Goal: Task Accomplishment & Management: Use online tool/utility

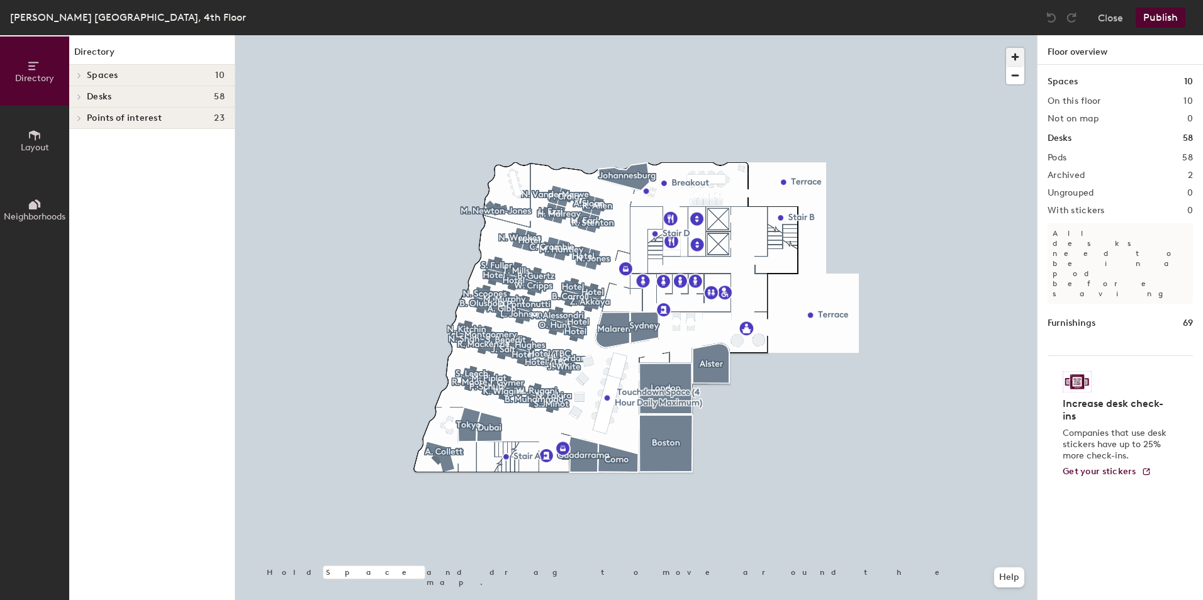
click at [1012, 53] on span "button" at bounding box center [1015, 57] width 18 height 18
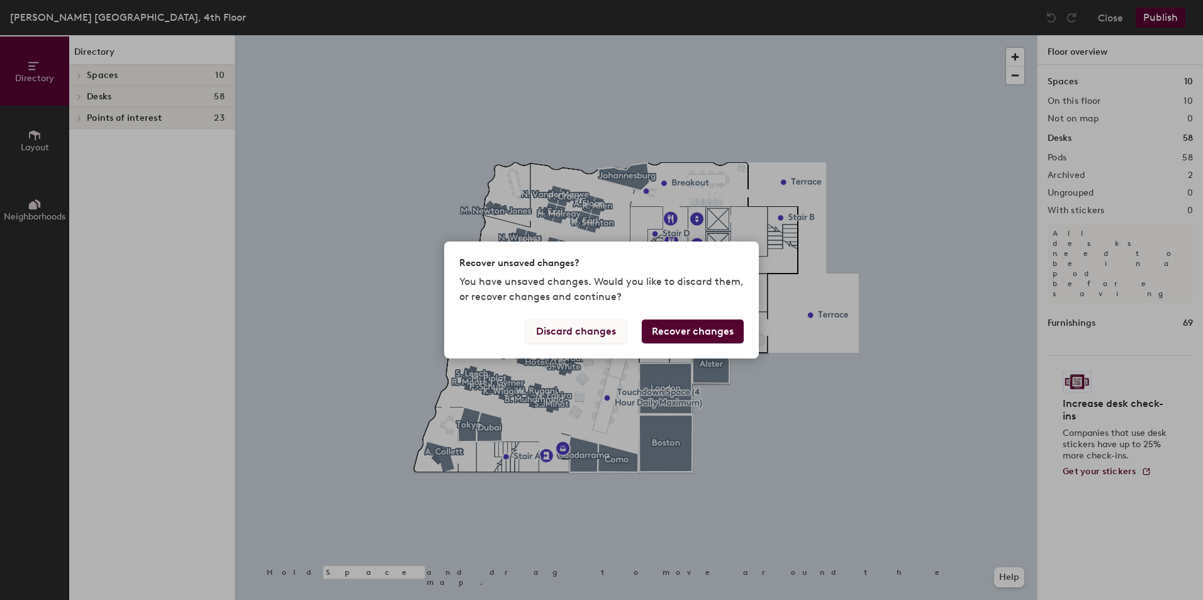
click at [608, 332] on button "Discard changes" at bounding box center [575, 332] width 101 height 24
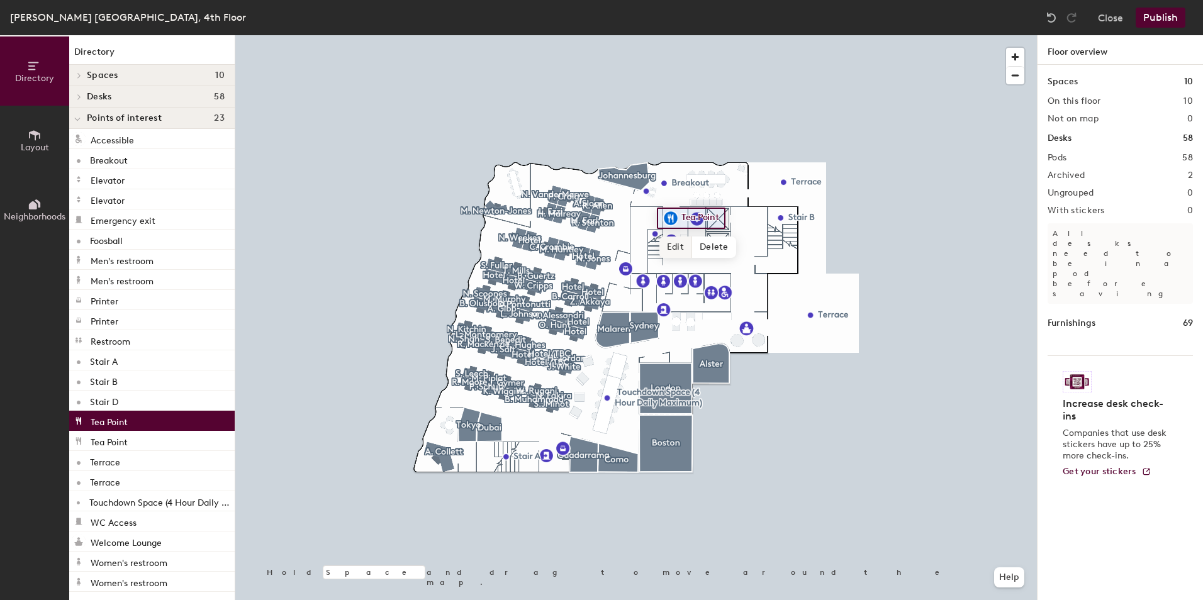
click at [676, 249] on span "Edit" at bounding box center [675, 247] width 33 height 21
click at [673, 217] on img at bounding box center [670, 218] width 15 height 15
click at [671, 218] on img at bounding box center [670, 218] width 15 height 15
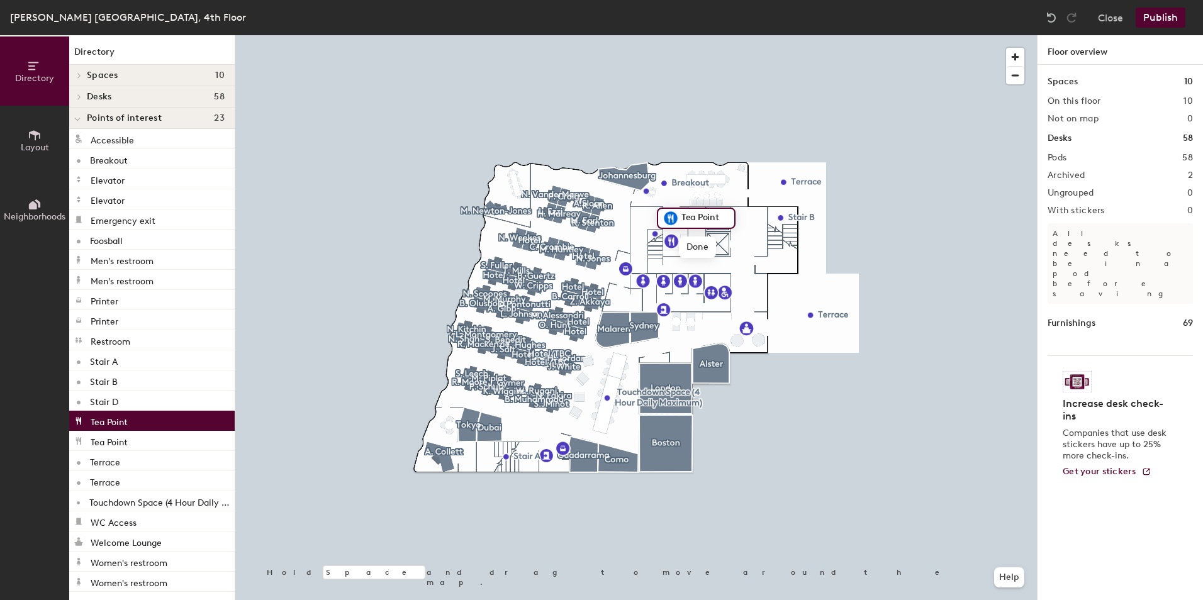
click at [693, 218] on input "Tea Point" at bounding box center [703, 219] width 51 height 18
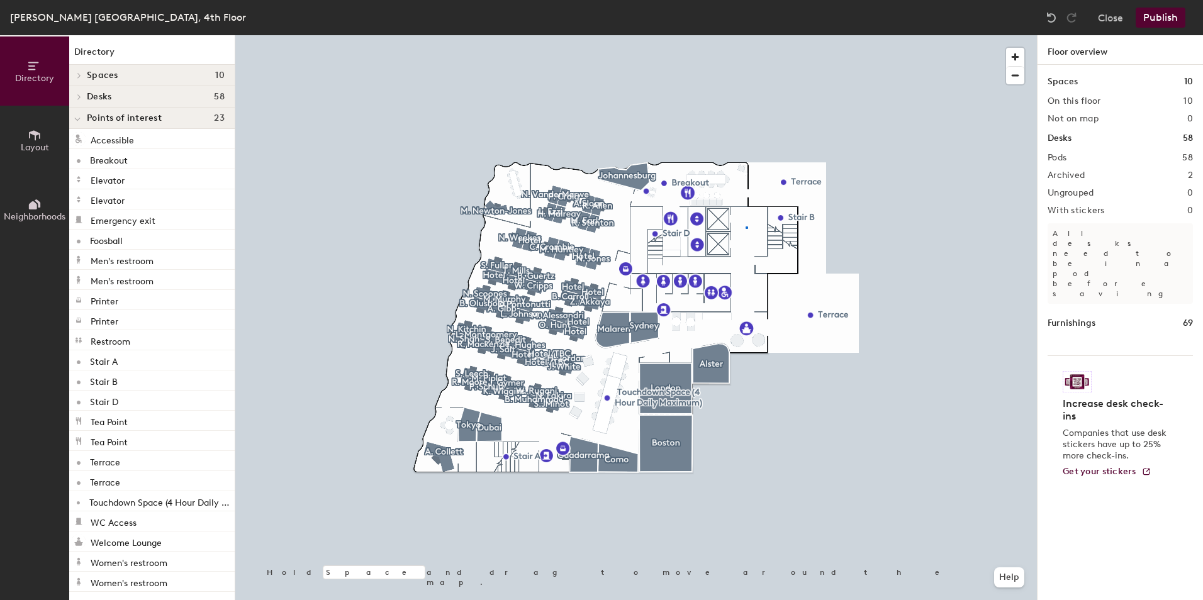
drag, startPoint x: 689, startPoint y: 217, endPoint x: 744, endPoint y: 220, distance: 54.8
click at [746, 35] on div at bounding box center [636, 35] width 802 height 0
click at [744, 35] on div at bounding box center [636, 35] width 802 height 0
click at [741, 35] on div at bounding box center [636, 35] width 802 height 0
click at [739, 35] on div at bounding box center [636, 35] width 802 height 0
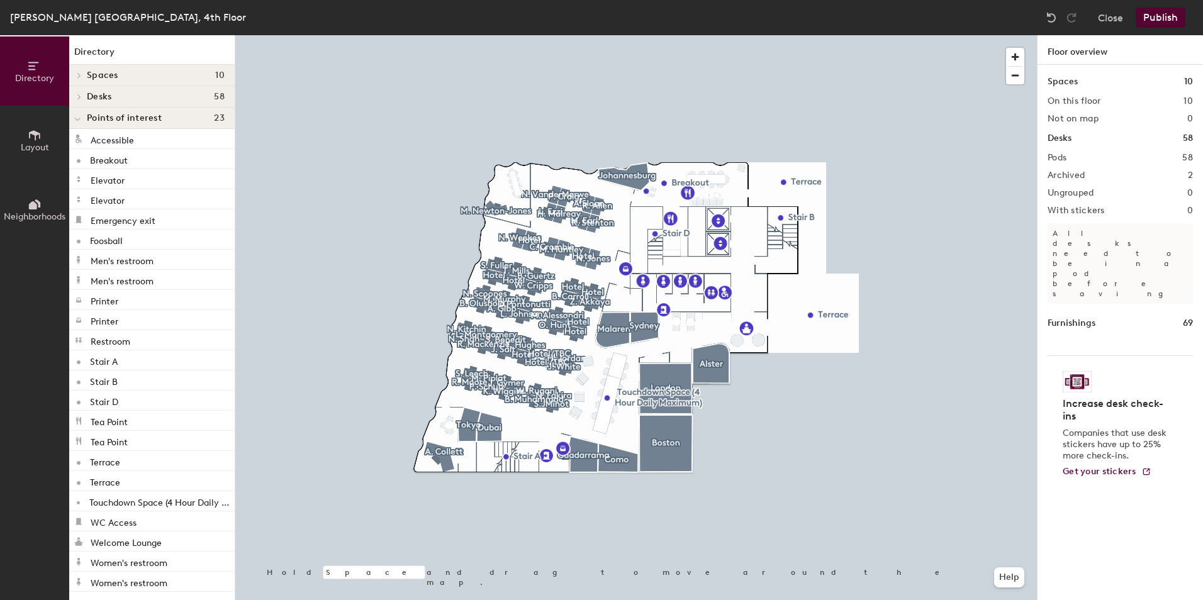
click at [773, 35] on div at bounding box center [636, 35] width 802 height 0
click at [232, 31] on div at bounding box center [230, 30] width 3 height 3
click at [1012, 54] on span "button" at bounding box center [1015, 57] width 18 height 18
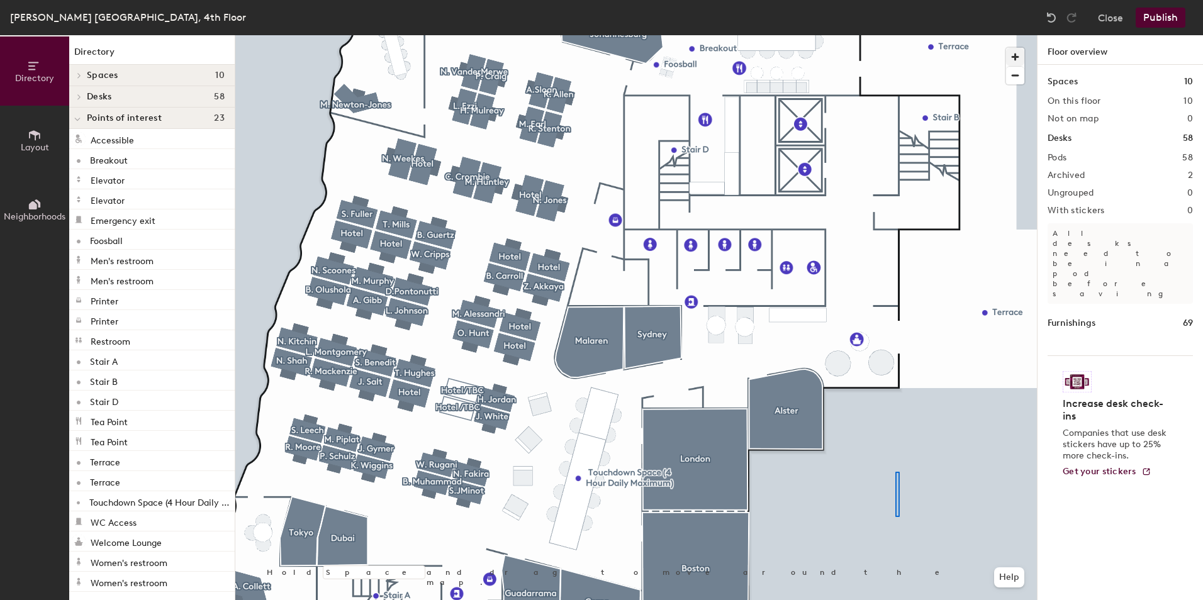
click at [895, 35] on div at bounding box center [636, 35] width 802 height 0
click at [150, 118] on span "Points of interest" at bounding box center [124, 118] width 75 height 10
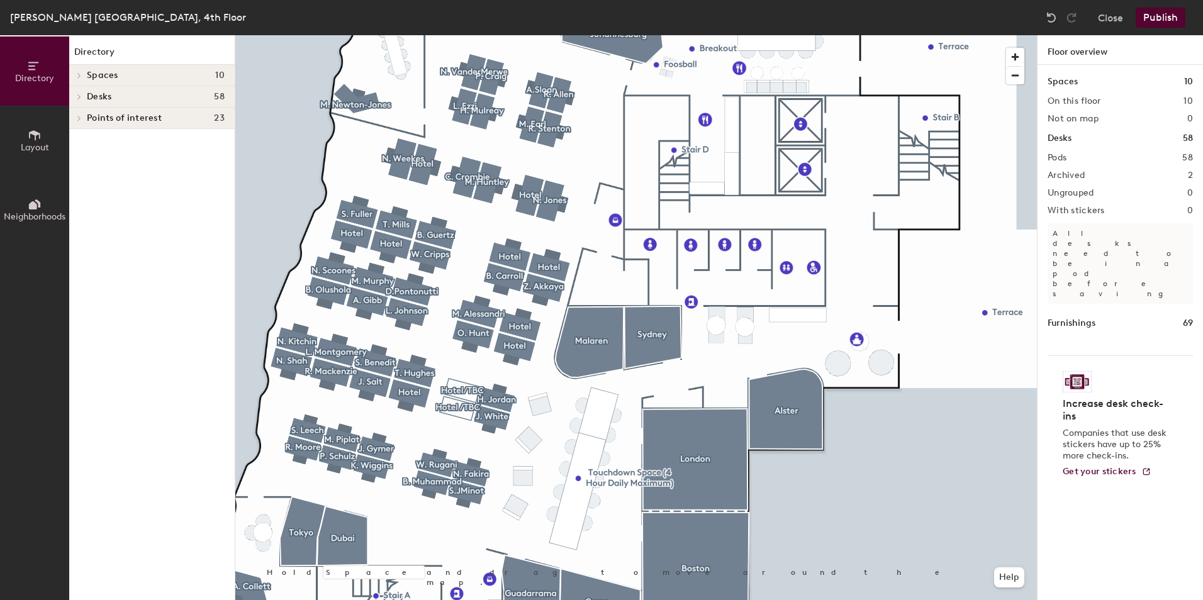
click at [31, 138] on icon at bounding box center [35, 135] width 14 height 14
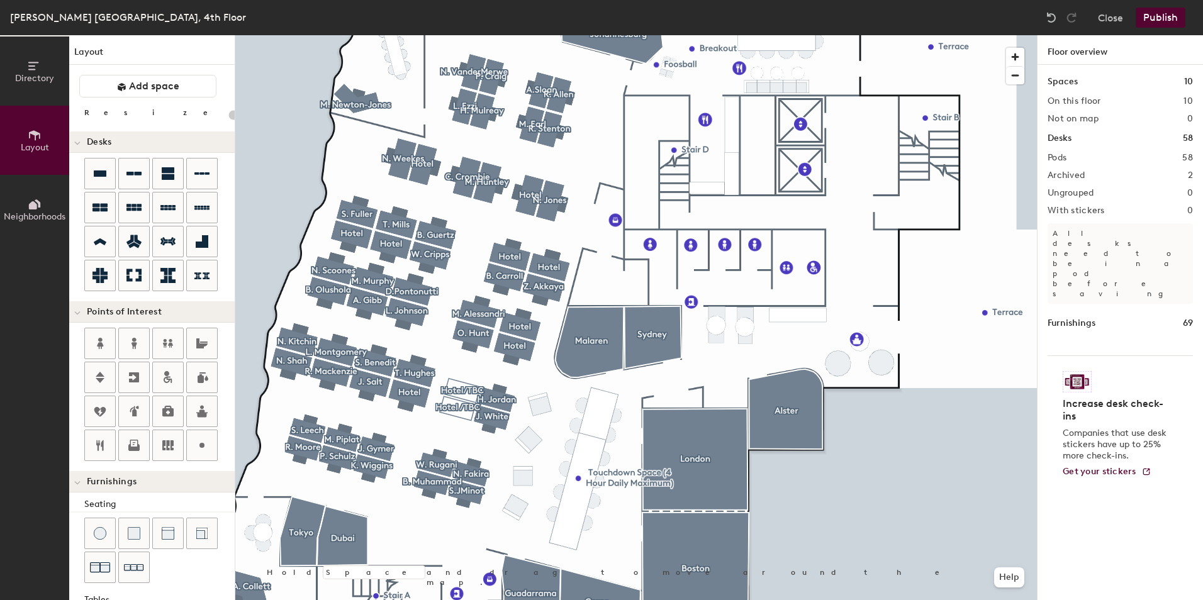
click at [517, 35] on div at bounding box center [636, 35] width 802 height 0
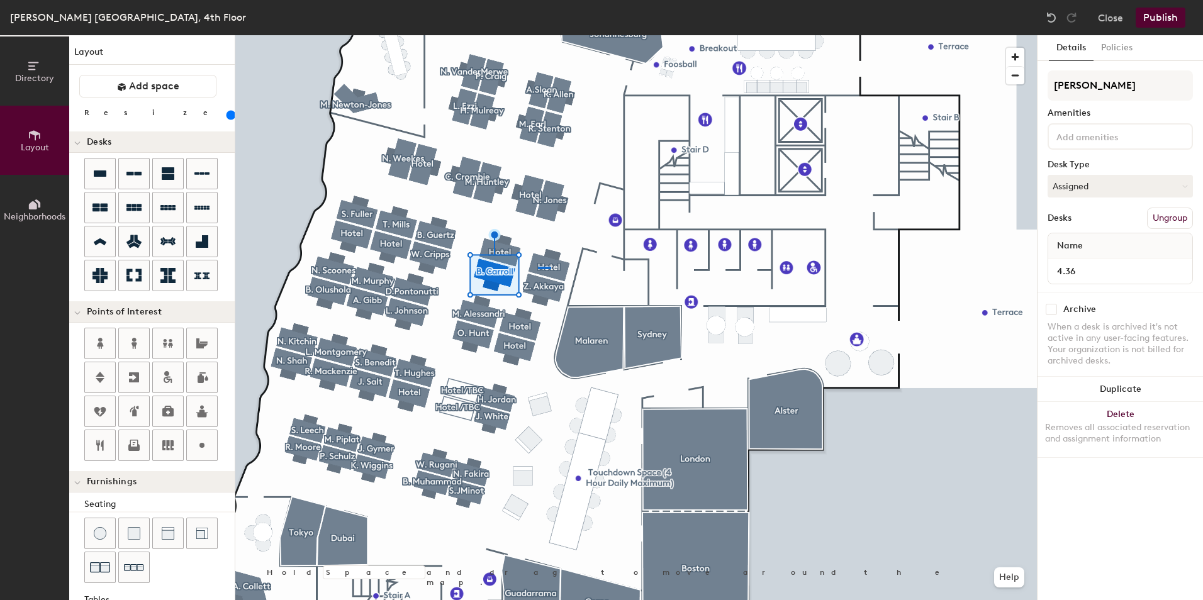
click at [538, 35] on div at bounding box center [636, 35] width 802 height 0
click at [530, 35] on div at bounding box center [636, 35] width 802 height 0
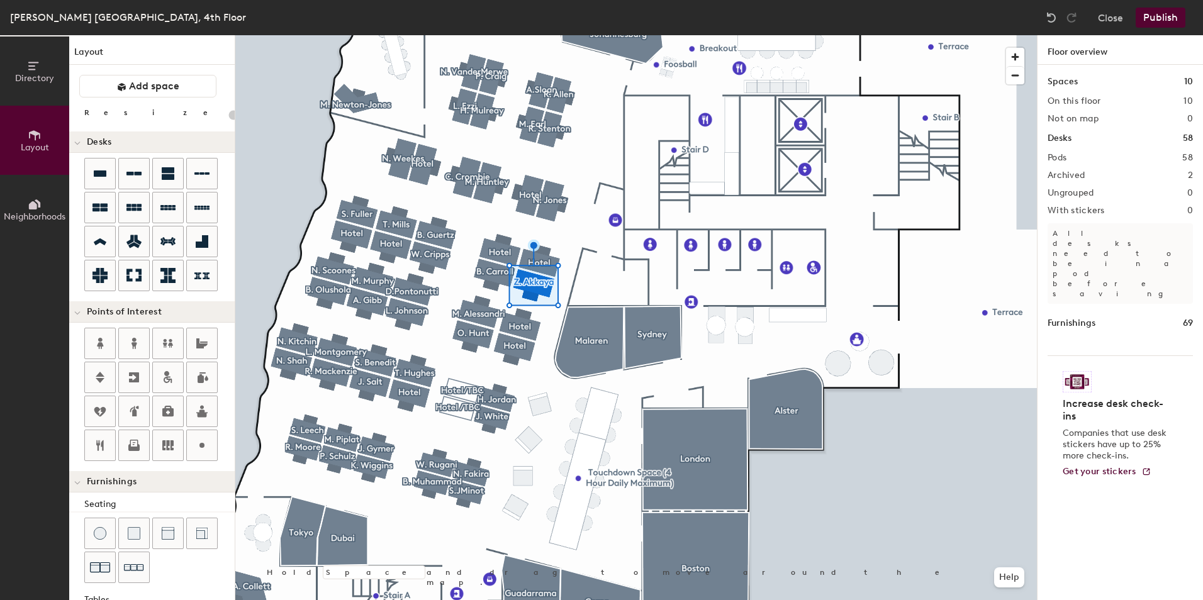
type input "20"
click at [407, 551] on div "Directory Layout Neighborhoods Layout Add space Resize Desks Points of Interest…" at bounding box center [601, 317] width 1203 height 565
click at [419, 35] on div at bounding box center [636, 35] width 802 height 0
click at [881, 204] on div "Directory Layout Neighborhoods Layout Add space Resize Desks Points of Interest…" at bounding box center [601, 317] width 1203 height 565
click at [921, 233] on span "Done" at bounding box center [921, 232] width 37 height 21
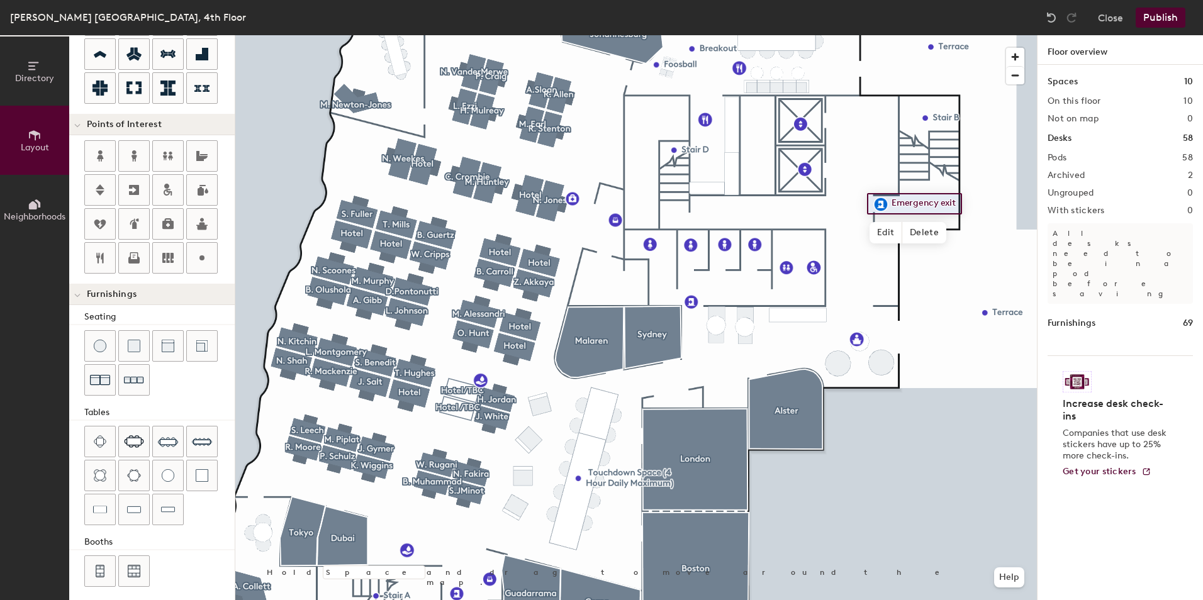
scroll to position [194, 0]
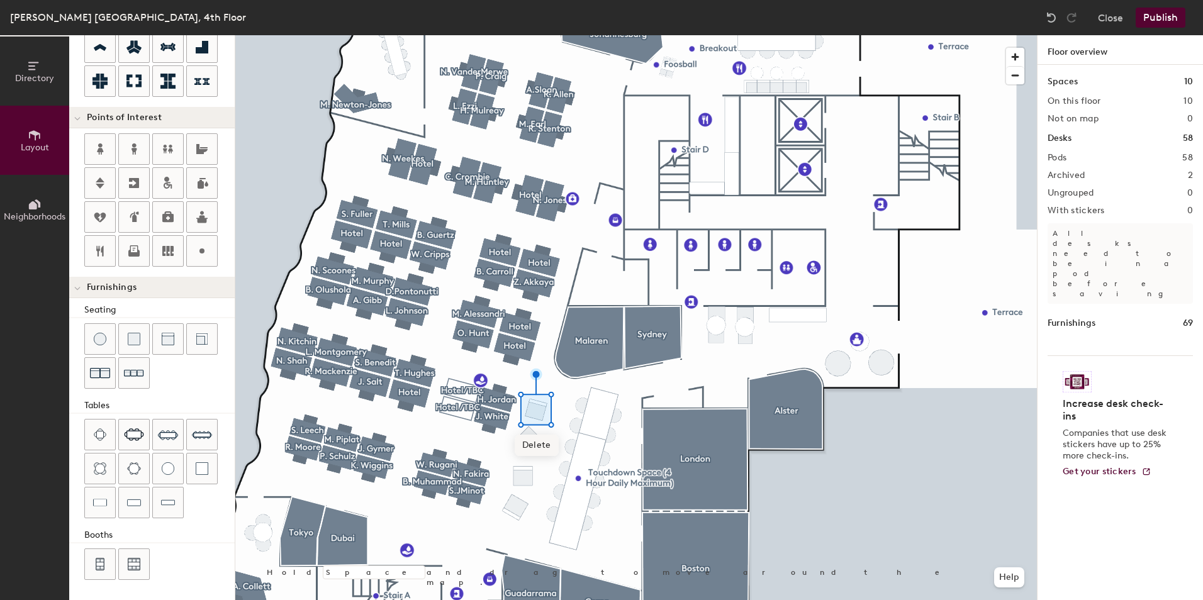
click at [529, 433] on div "Delete Hold Space and drag to move around the map. Help" at bounding box center [636, 317] width 802 height 565
click at [532, 441] on span "Delete" at bounding box center [537, 445] width 44 height 21
click at [168, 338] on img at bounding box center [168, 339] width 13 height 13
click at [540, 399] on div "Directory Layout Neighborhoods Layout Add space Resize Desks Points of Interest…" at bounding box center [601, 317] width 1203 height 565
type input "60"
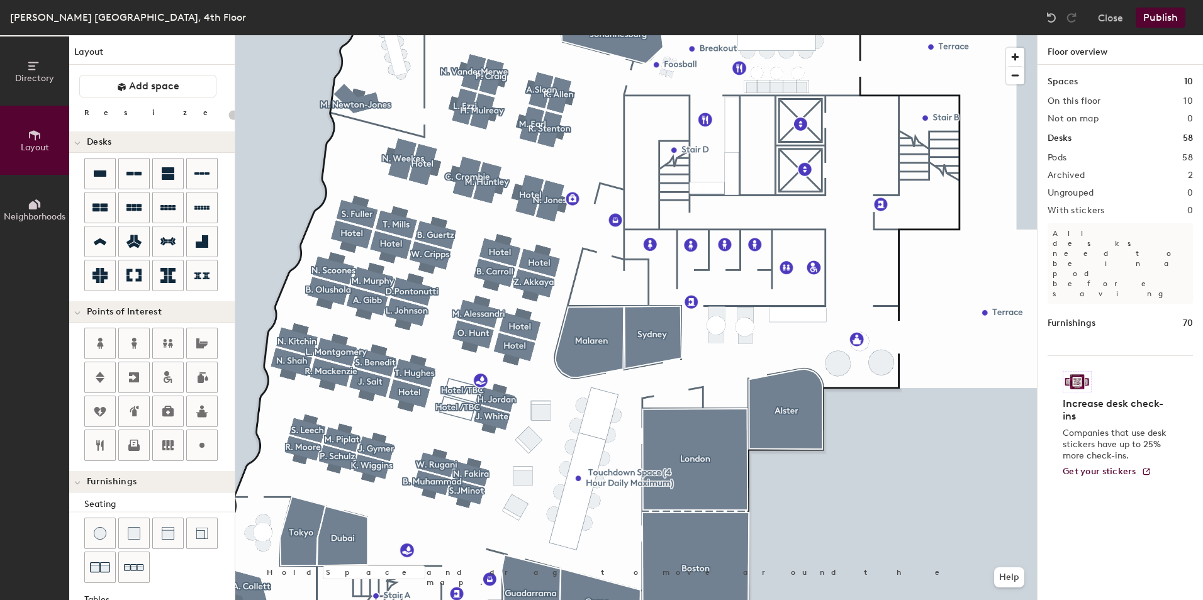
click at [43, 204] on button "Neighborhoods" at bounding box center [34, 209] width 69 height 69
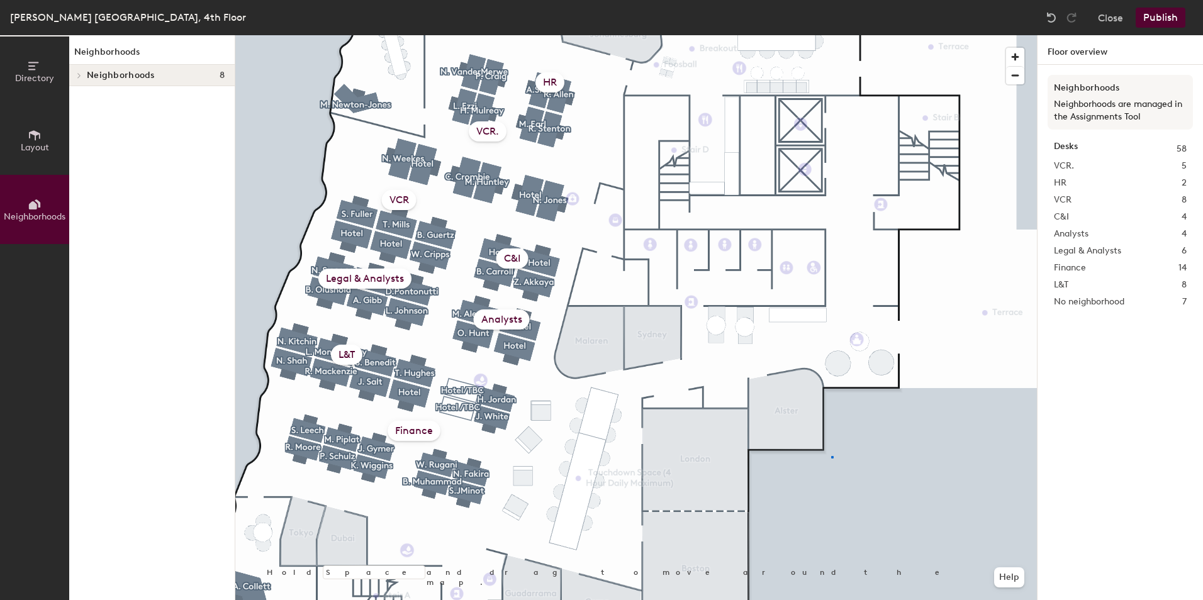
click at [831, 35] on div at bounding box center [636, 35] width 802 height 0
click at [34, 79] on span "Directory" at bounding box center [34, 78] width 39 height 11
